Goal: Complete application form

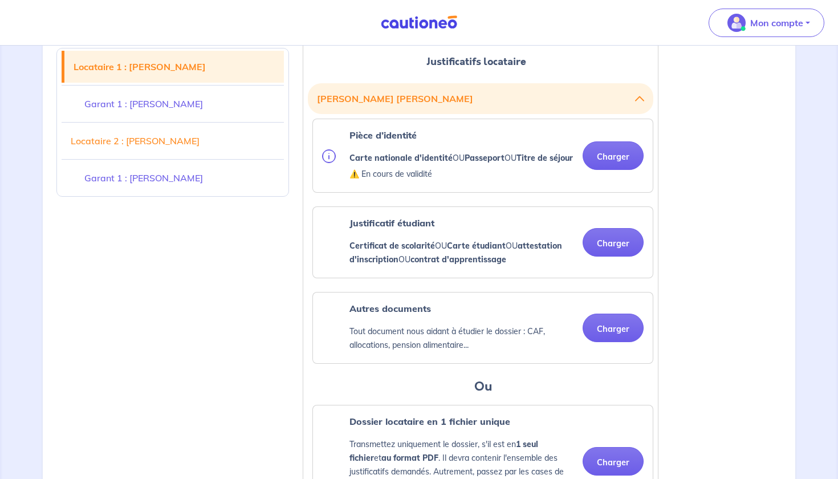
scroll to position [306, 0]
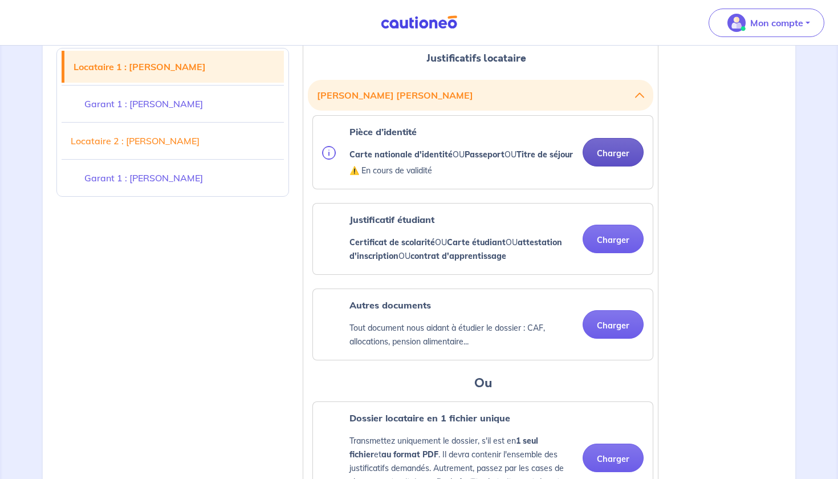
click at [621, 154] on button "Charger" at bounding box center [612, 152] width 61 height 28
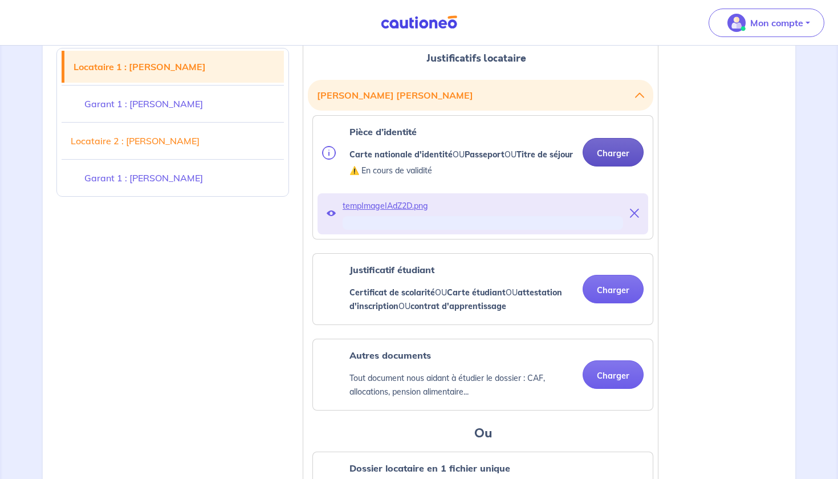
click at [617, 166] on button "Charger" at bounding box center [612, 152] width 61 height 28
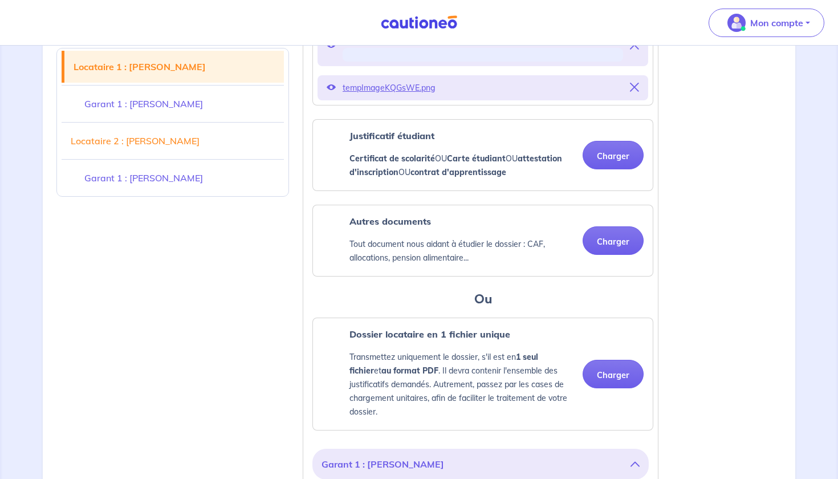
scroll to position [476, 0]
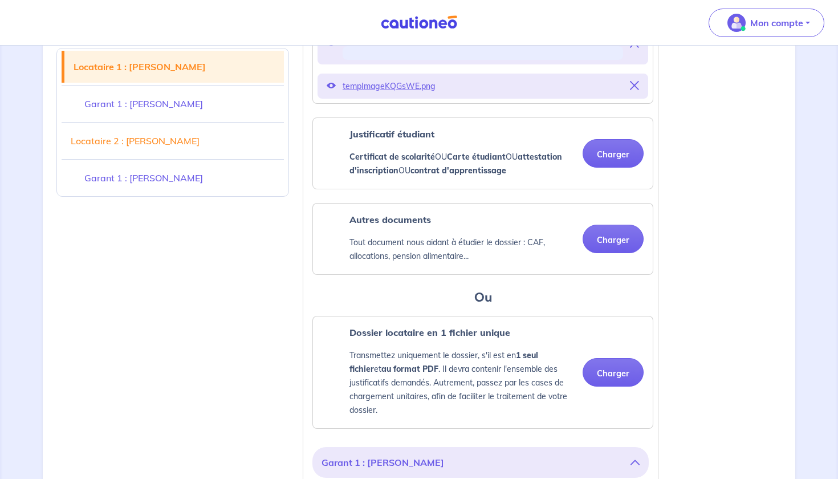
click at [627, 168] on div "Justificatif étudiant Certificat de scolarité OU Carte étudiant OU attestation …" at bounding box center [482, 153] width 341 height 72
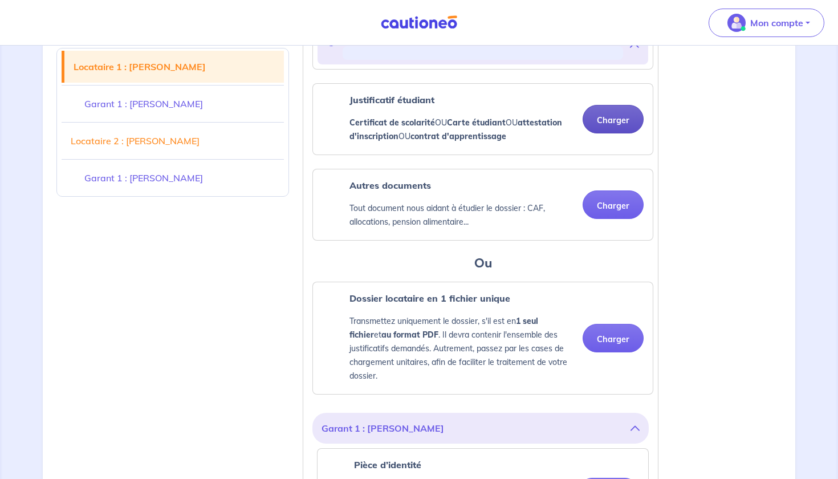
click at [617, 133] on button "Charger" at bounding box center [612, 119] width 61 height 28
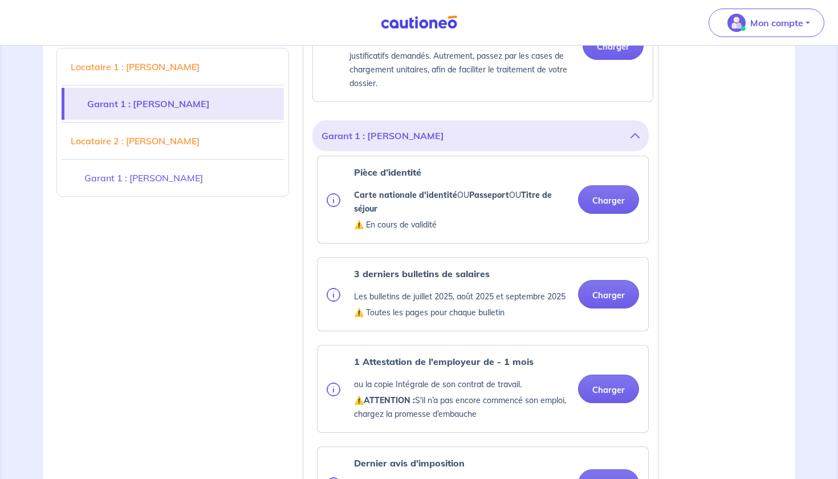
scroll to position [812, 0]
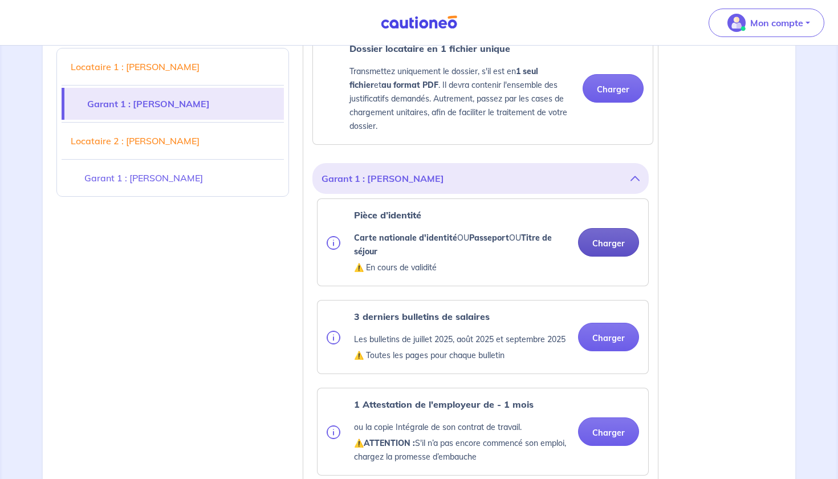
click at [610, 255] on button "Charger" at bounding box center [608, 242] width 61 height 28
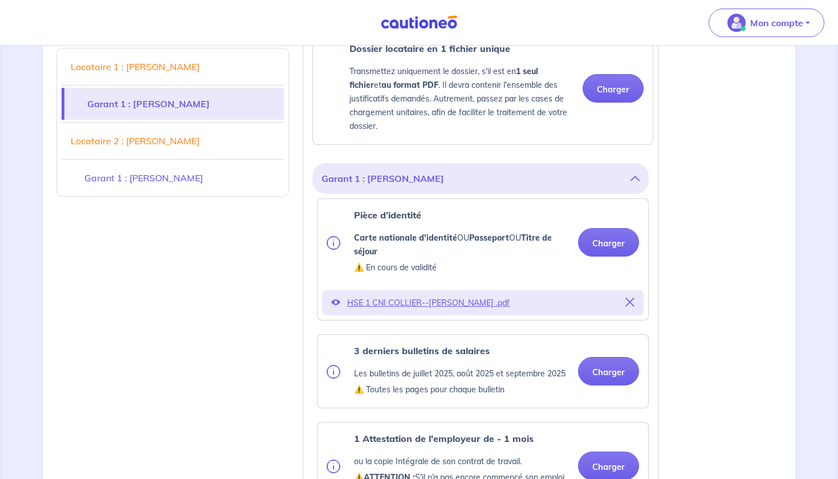
click at [478, 311] on span "HSE 1 CNI COLLIER--[PERSON_NAME] .pdf" at bounding box center [482, 303] width 271 height 16
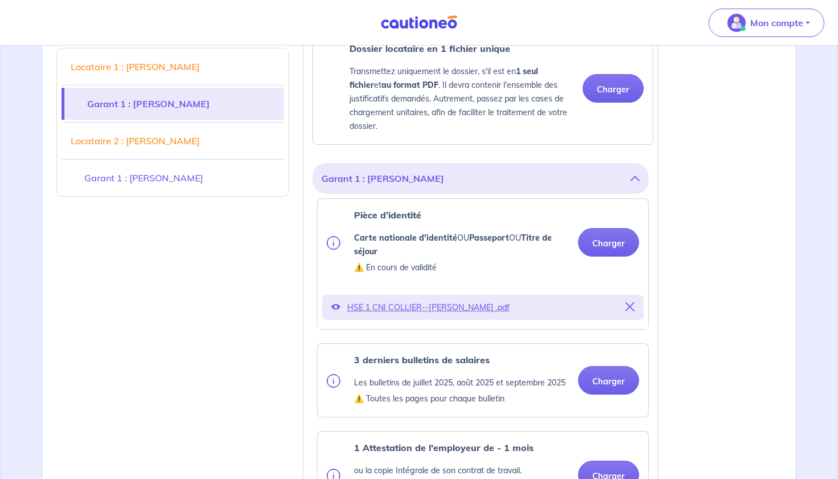
click at [416, 315] on p "HSE 1 CNI COLLIER--[PERSON_NAME] .pdf" at bounding box center [482, 307] width 271 height 16
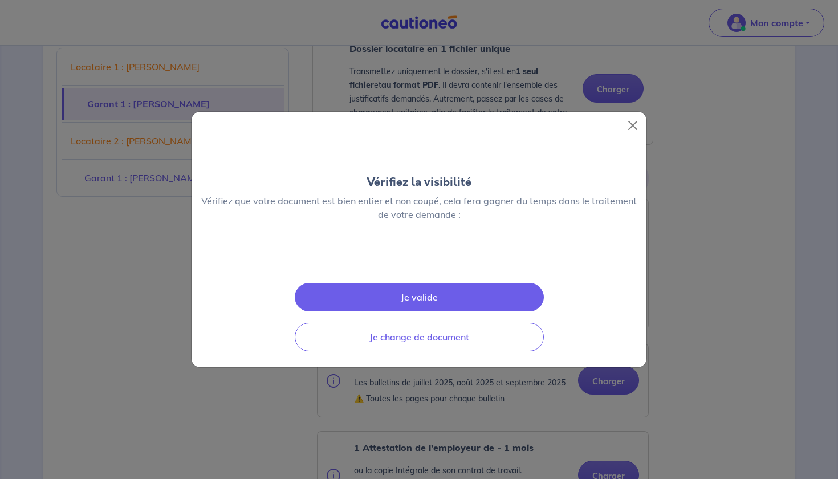
click at [419, 258] on img at bounding box center [419, 258] width 0 height 0
drag, startPoint x: 271, startPoint y: 268, endPoint x: 263, endPoint y: 262, distance: 10.3
click at [419, 258] on img at bounding box center [419, 258] width 0 height 0
click at [536, 248] on div at bounding box center [418, 257] width 455 height 18
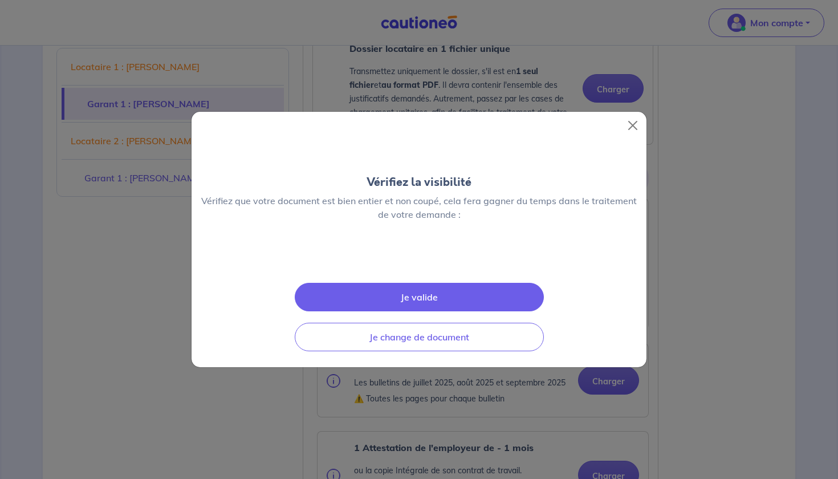
click at [419, 258] on img at bounding box center [419, 258] width 0 height 0
click at [535, 248] on div at bounding box center [418, 257] width 455 height 18
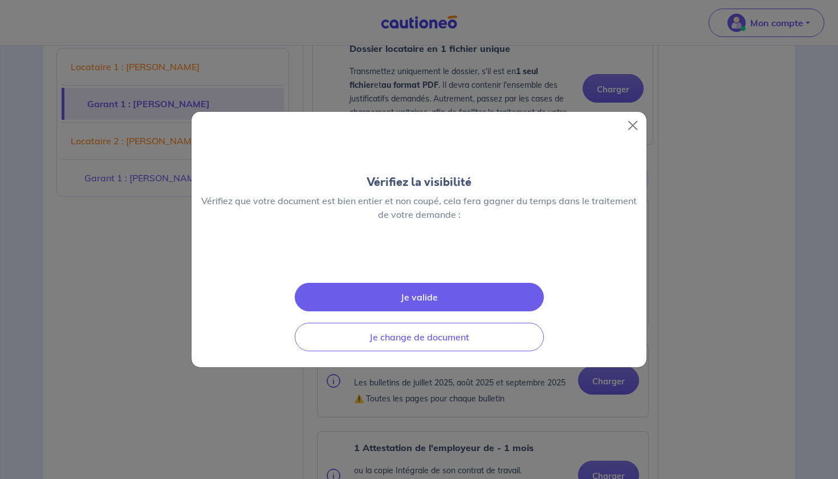
click at [535, 248] on div at bounding box center [418, 257] width 455 height 18
click at [633, 116] on button "Close" at bounding box center [632, 125] width 18 height 18
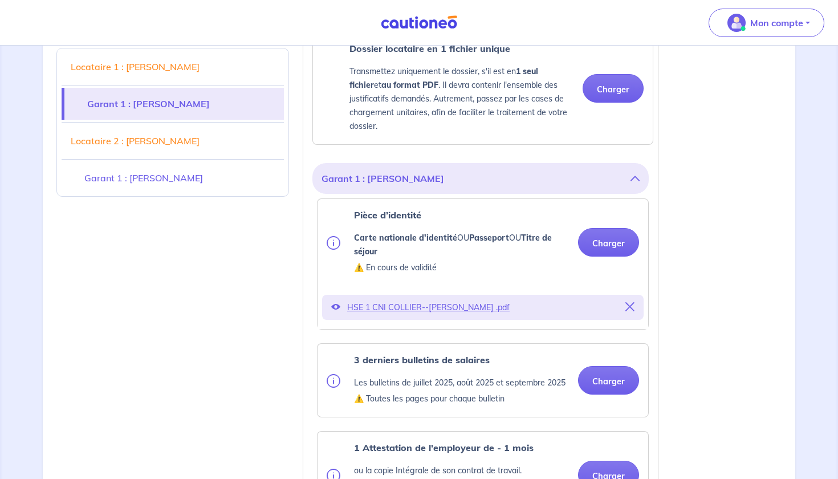
click at [474, 315] on p "HSE 1 CNI COLLIER--[PERSON_NAME] .pdf" at bounding box center [482, 307] width 271 height 16
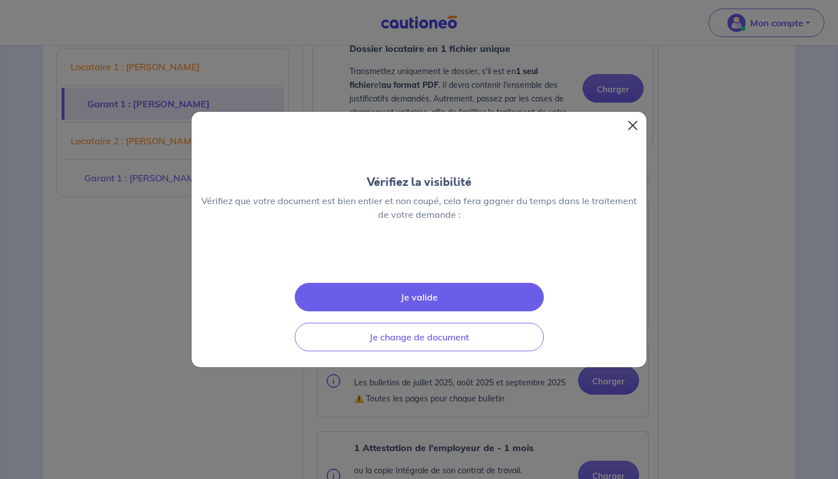
click at [630, 116] on button "Close" at bounding box center [632, 125] width 18 height 18
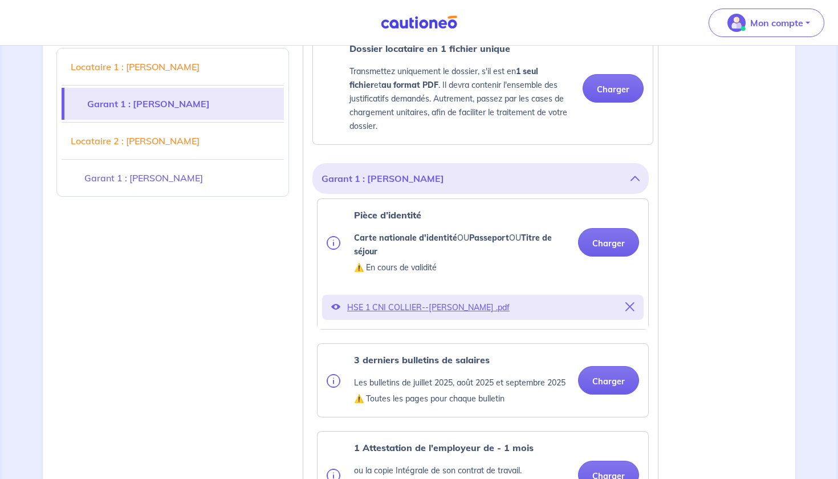
click at [0, 478] on div "1 2 3 Justificatifs locataire Informations paiement Confirmation d'envoi Transm…" at bounding box center [419, 334] width 838 height 2201
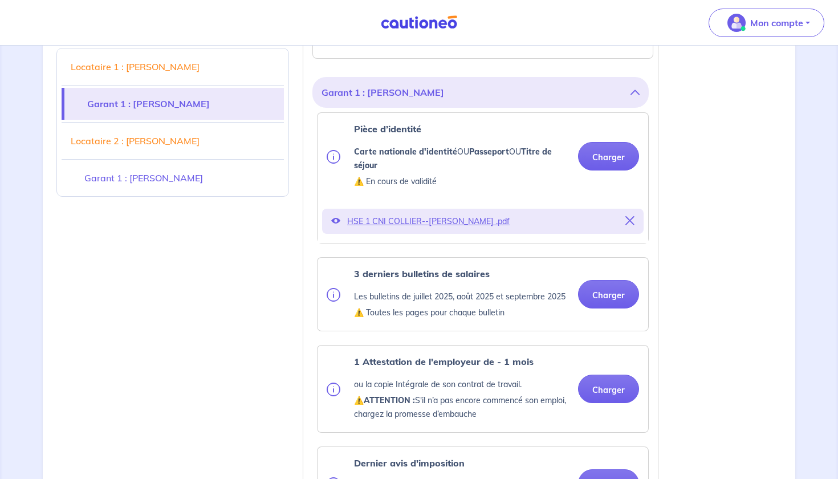
scroll to position [896, 0]
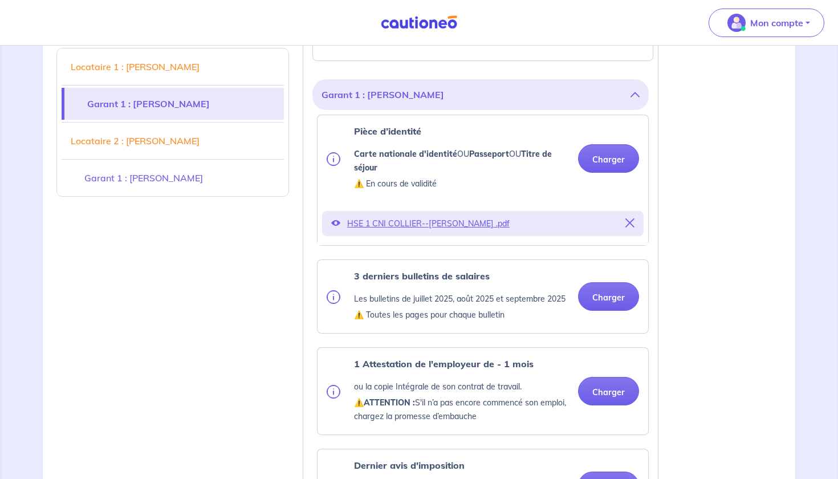
click at [630, 227] on icon at bounding box center [629, 222] width 9 height 9
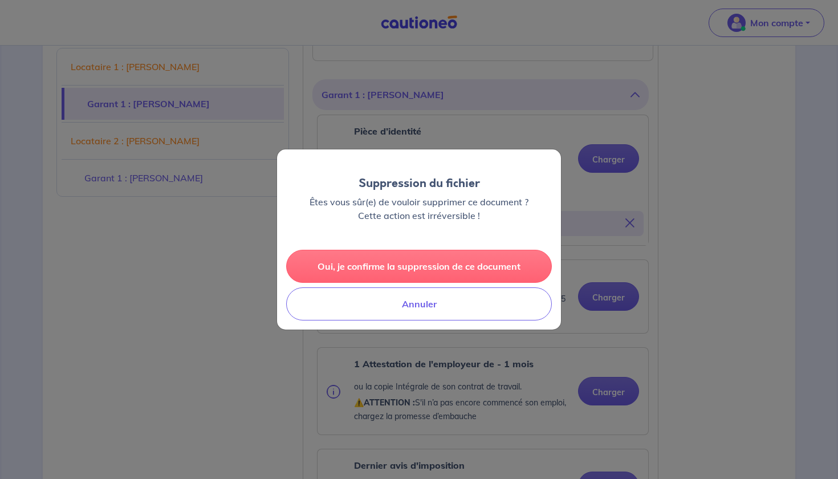
click at [496, 264] on button "Oui, je confirme la suppression de ce document" at bounding box center [419, 266] width 266 height 33
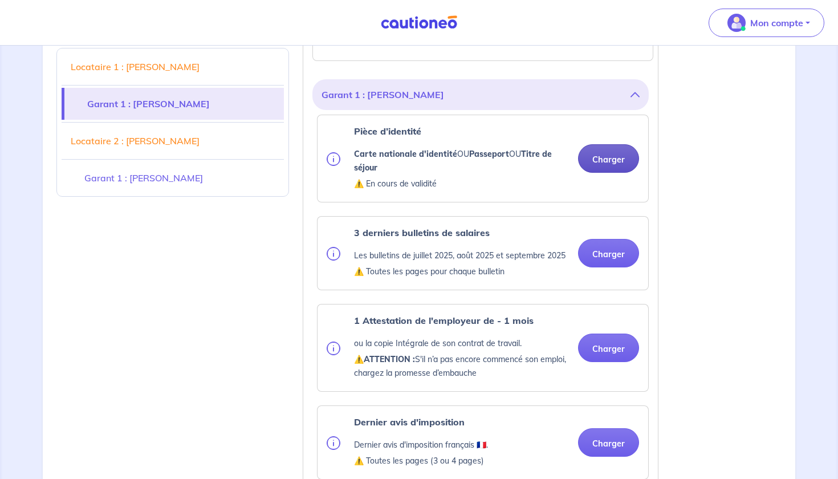
click at [613, 165] on button "Charger" at bounding box center [608, 158] width 61 height 28
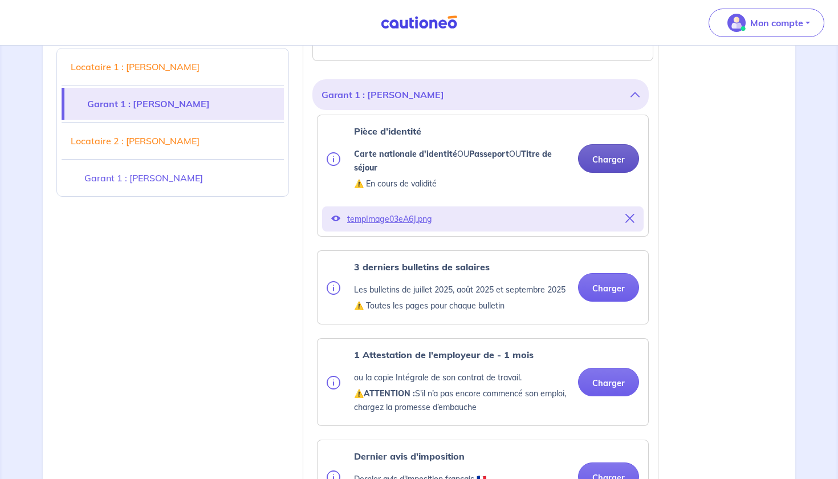
click at [613, 171] on button "Charger" at bounding box center [608, 158] width 61 height 28
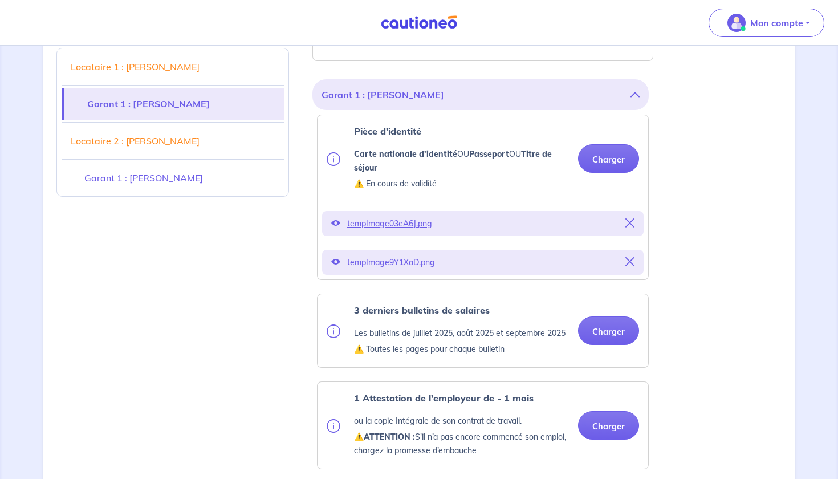
scroll to position [945, 0]
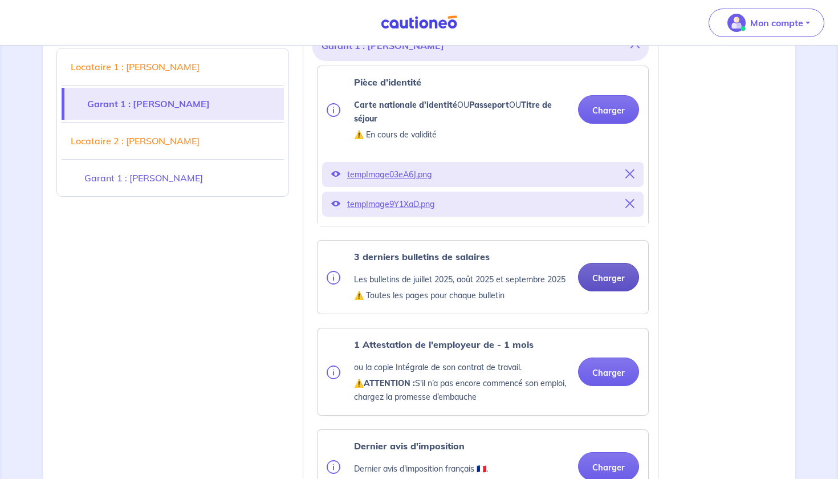
click at [603, 288] on button "Charger" at bounding box center [608, 277] width 61 height 28
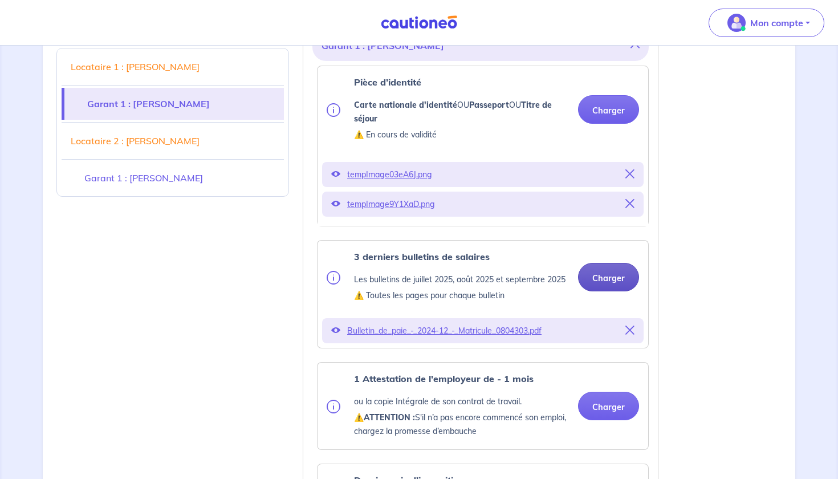
click at [617, 288] on button "Charger" at bounding box center [608, 277] width 61 height 28
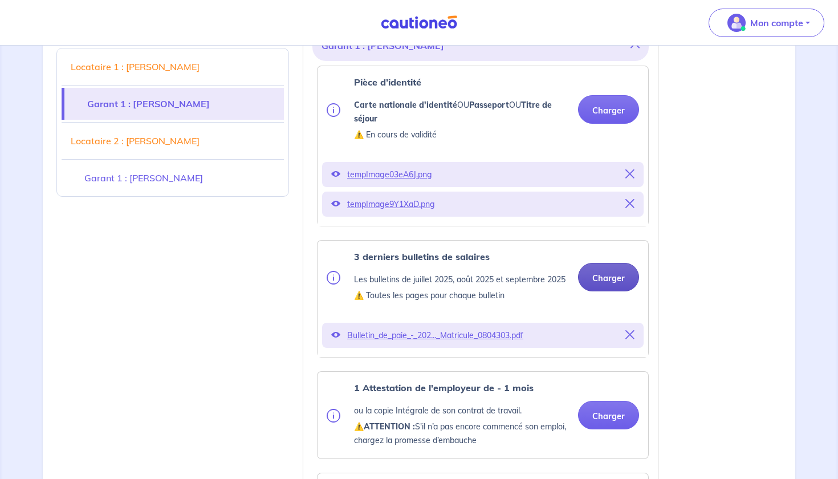
click at [626, 291] on button "Charger" at bounding box center [608, 277] width 61 height 28
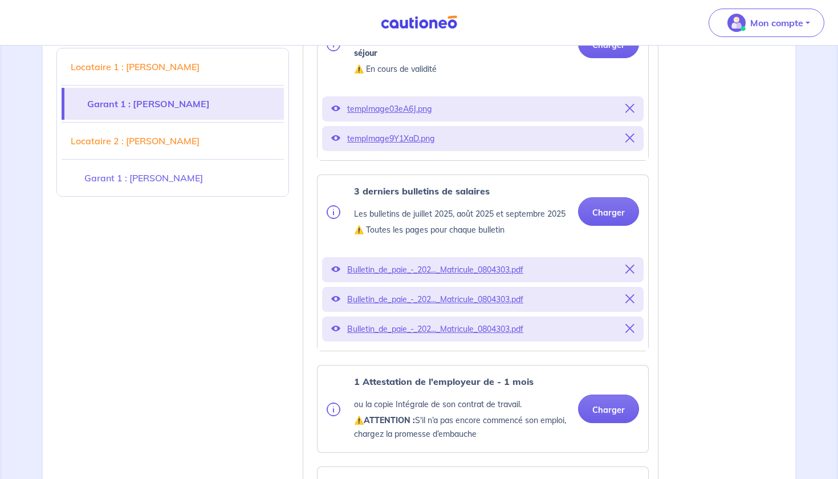
scroll to position [1009, 0]
click at [613, 208] on div "3 derniers bulletins de salaires Les bulletins de [DATE], [DATE] et [DATE] ⚠️ T…" at bounding box center [483, 212] width 312 height 55
click at [613, 219] on button "Charger" at bounding box center [608, 212] width 61 height 28
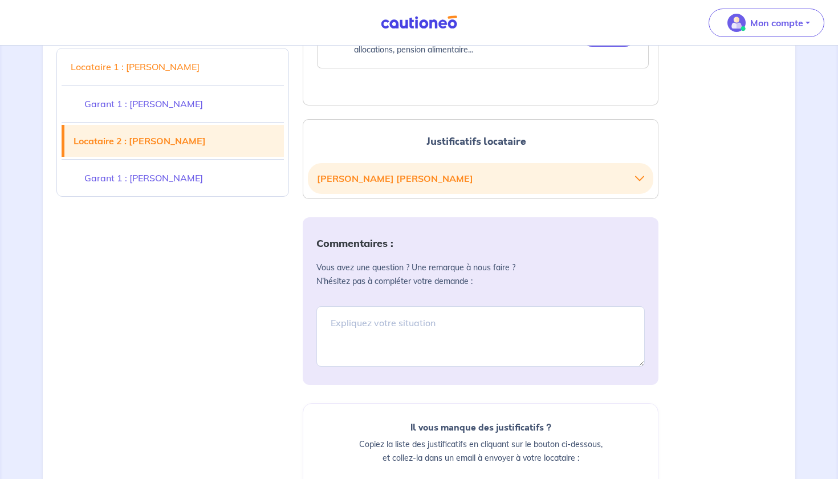
scroll to position [1726, 0]
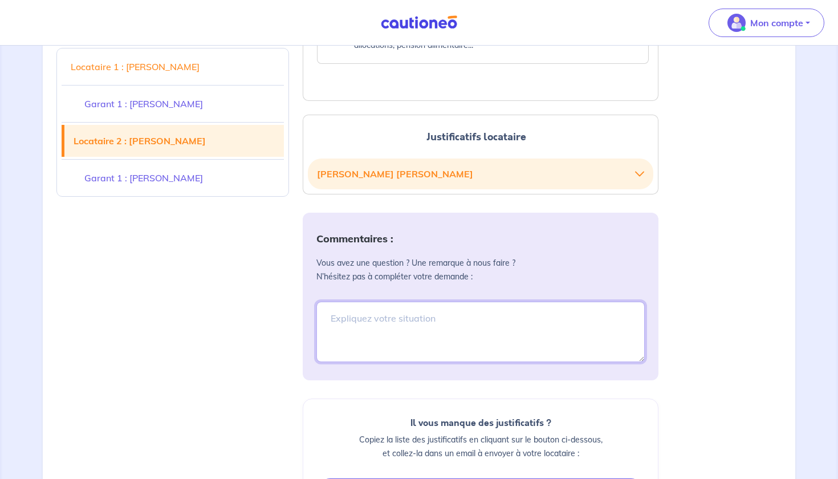
click at [442, 328] on textarea at bounding box center [480, 331] width 328 height 60
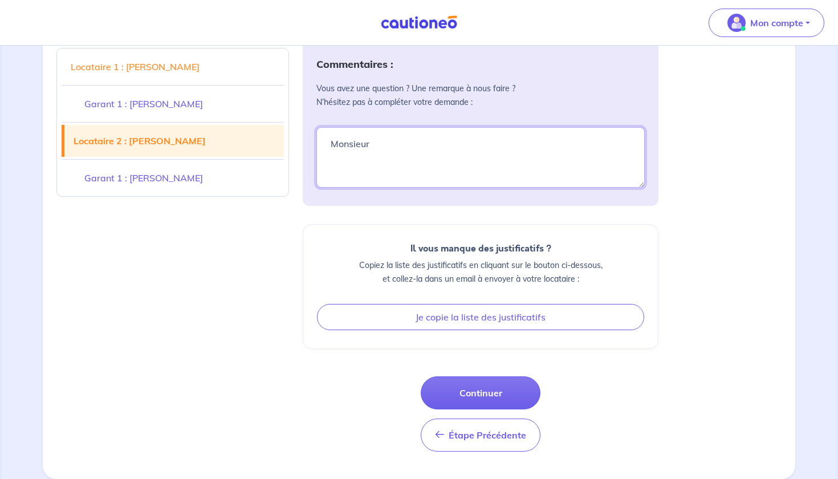
scroll to position [1832, 0]
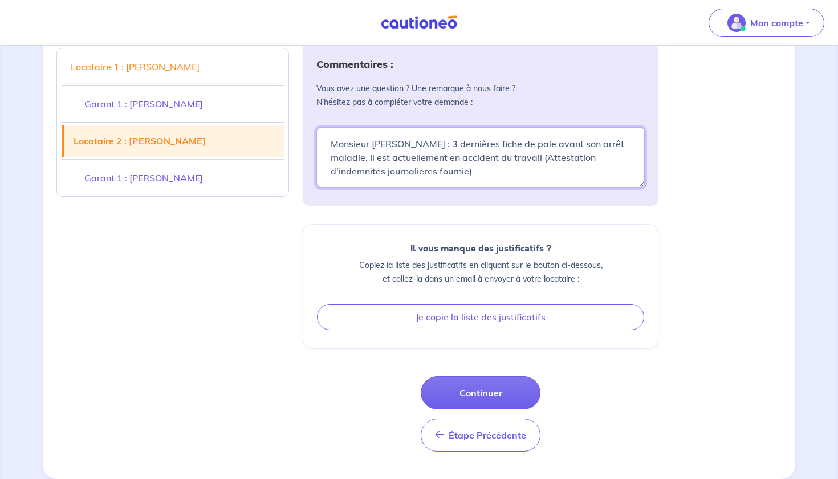
click at [502, 176] on textarea "Monsieur [PERSON_NAME] : 3 dernières fiche de paie avant son arrêt maladie. Il …" at bounding box center [480, 157] width 328 height 60
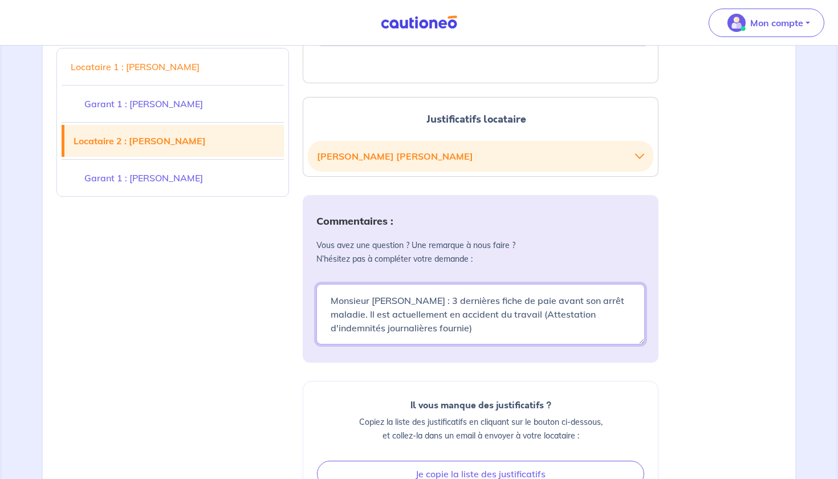
scroll to position [1679, 0]
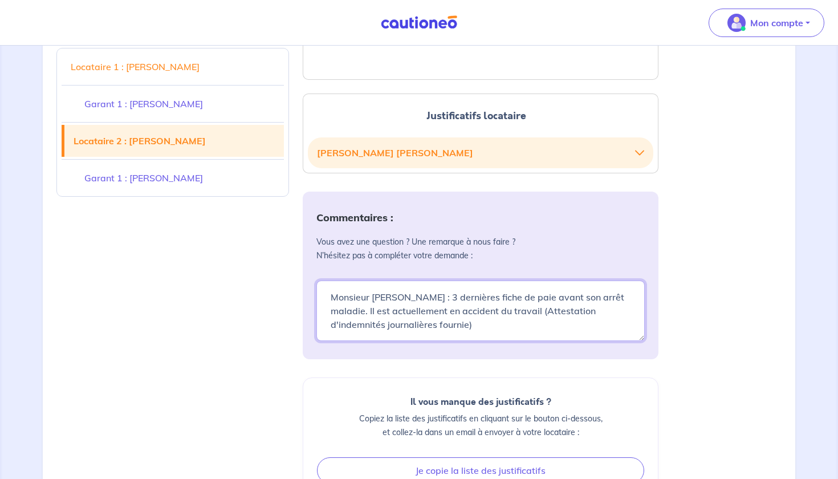
type textarea "Monsieur [PERSON_NAME] : 3 dernières fiche de paie avant son arrêt maladie. Il …"
click at [641, 152] on icon "button" at bounding box center [639, 152] width 9 height 9
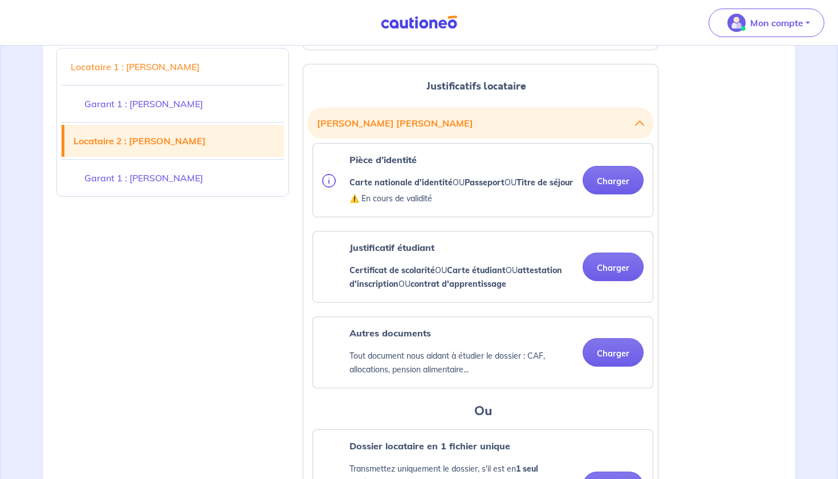
scroll to position [1745, 0]
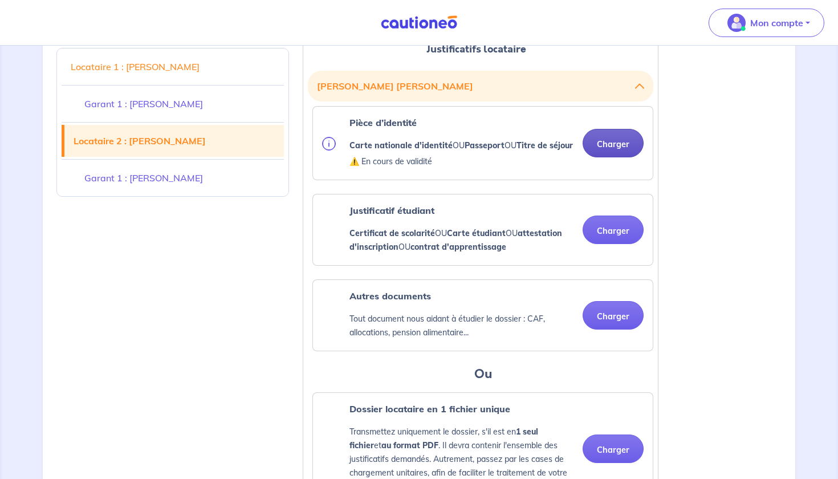
click at [625, 146] on button "Charger" at bounding box center [612, 143] width 61 height 28
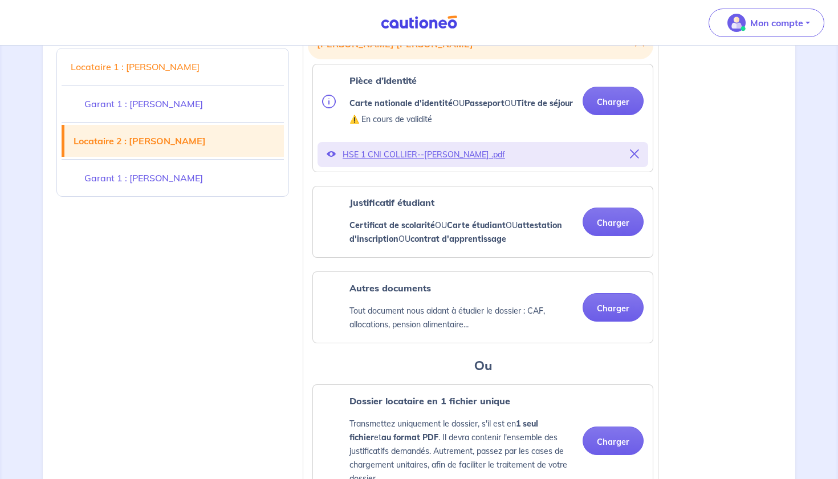
scroll to position [1793, 0]
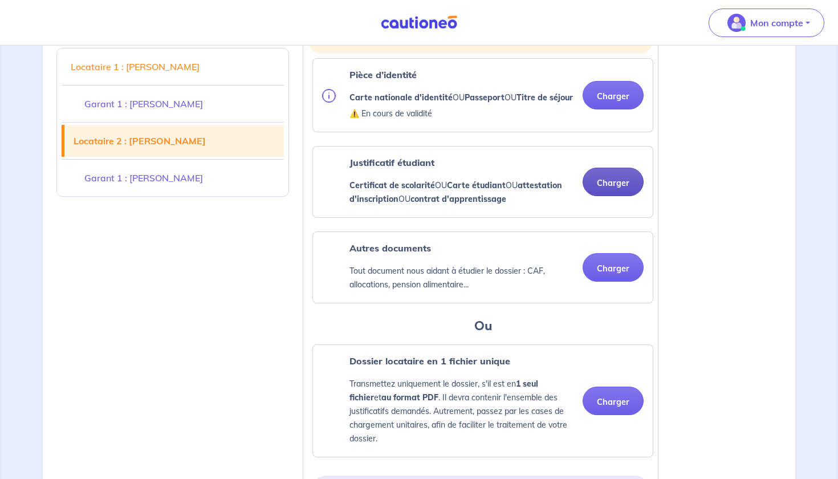
click at [616, 194] on button "Charger" at bounding box center [612, 182] width 61 height 28
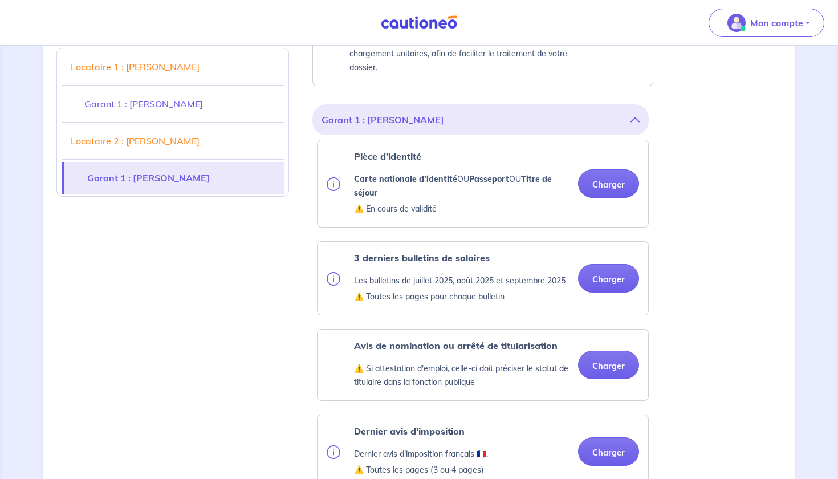
scroll to position [2252, 0]
click at [630, 193] on button "Charger" at bounding box center [608, 182] width 61 height 28
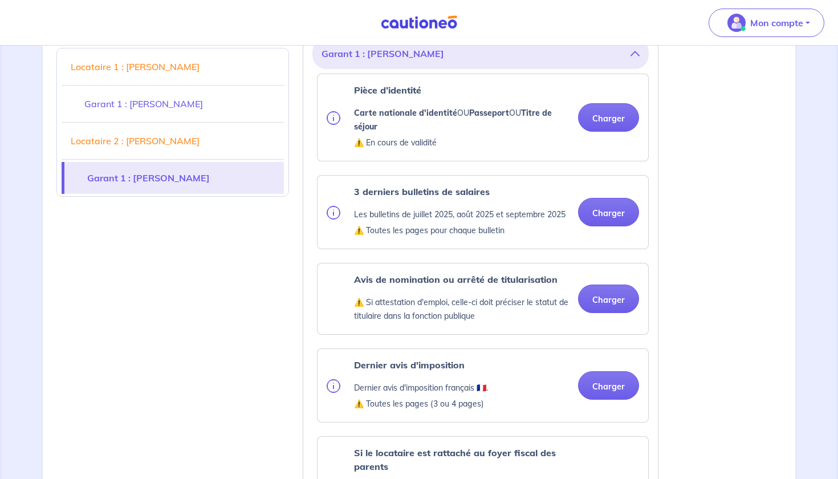
scroll to position [2321, 0]
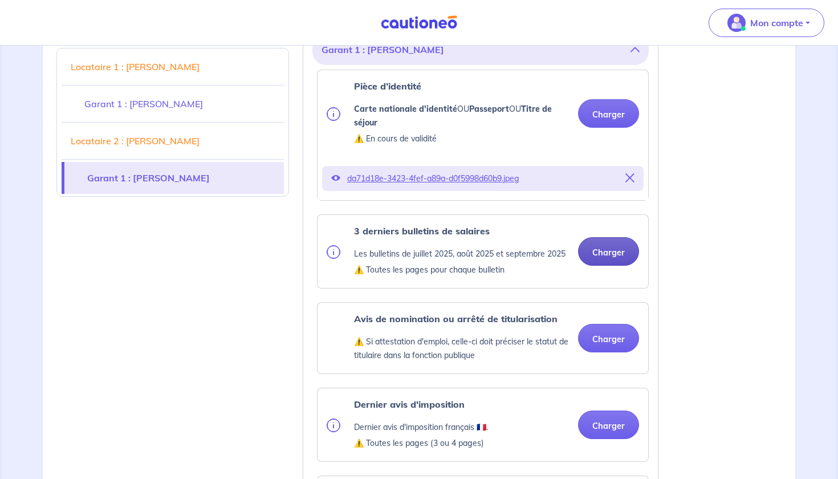
click at [606, 265] on button "Charger" at bounding box center [608, 251] width 61 height 28
